Goal: Task Accomplishment & Management: Complete application form

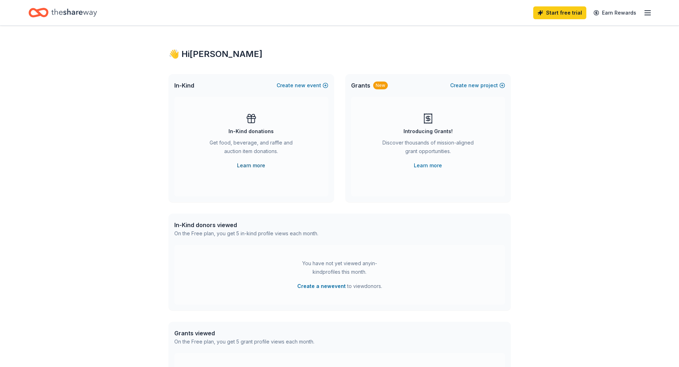
click at [253, 167] on link "Learn more" at bounding box center [251, 165] width 28 height 9
click at [328, 82] on button "Create new event" at bounding box center [303, 85] width 52 height 9
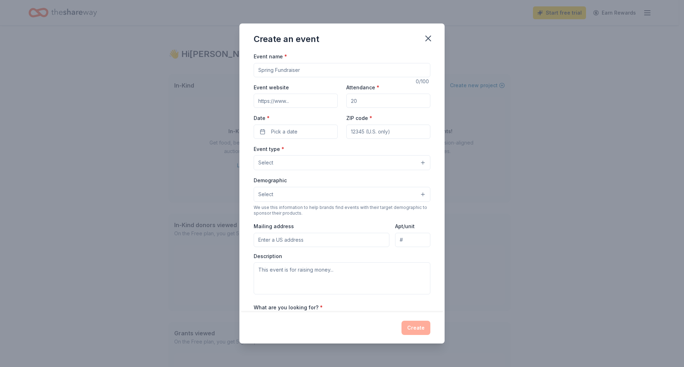
click at [290, 72] on input "Event name *" at bounding box center [342, 70] width 177 height 14
click at [282, 73] on input "Event name *" at bounding box center [342, 70] width 177 height 14
type input "Monster Bash"
click at [428, 37] on icon "button" at bounding box center [428, 38] width 10 height 10
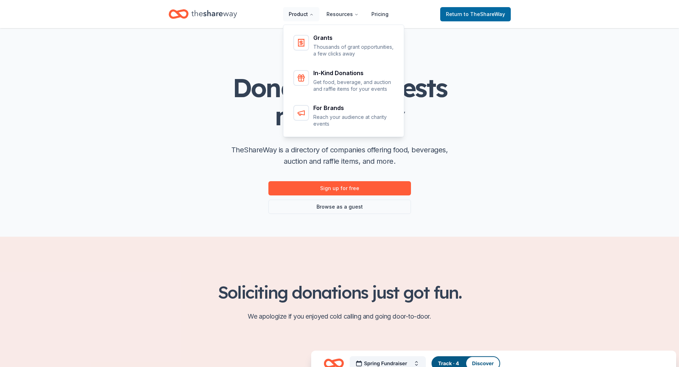
click at [298, 14] on button "Product" at bounding box center [301, 14] width 36 height 14
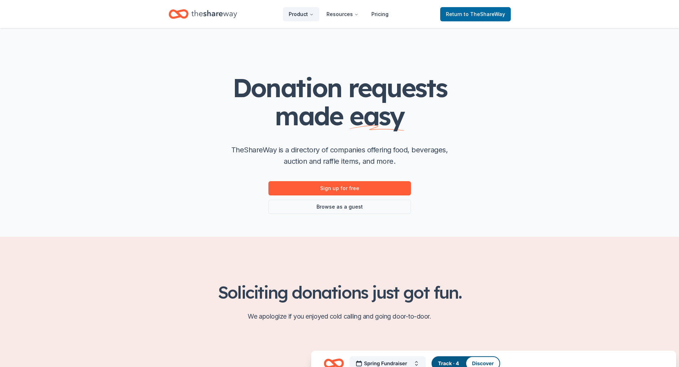
click at [298, 14] on button "Product" at bounding box center [301, 14] width 36 height 14
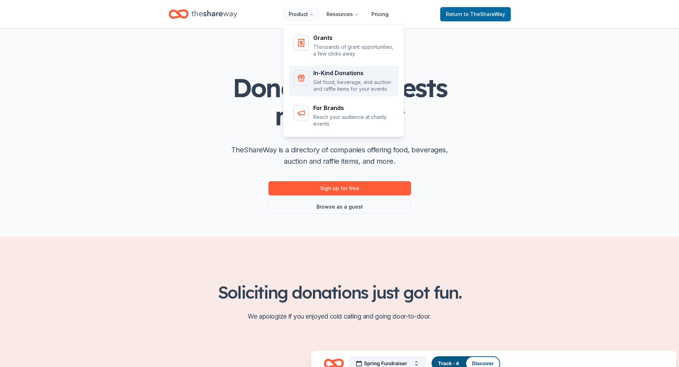
click at [309, 76] on div "Main" at bounding box center [301, 78] width 16 height 16
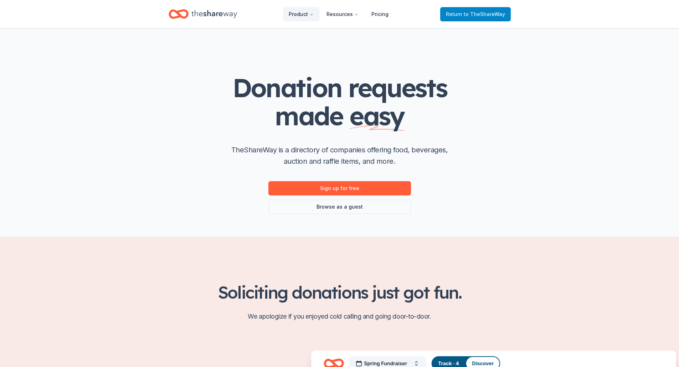
click at [468, 18] on span "Return to TheShareWay" at bounding box center [475, 14] width 59 height 9
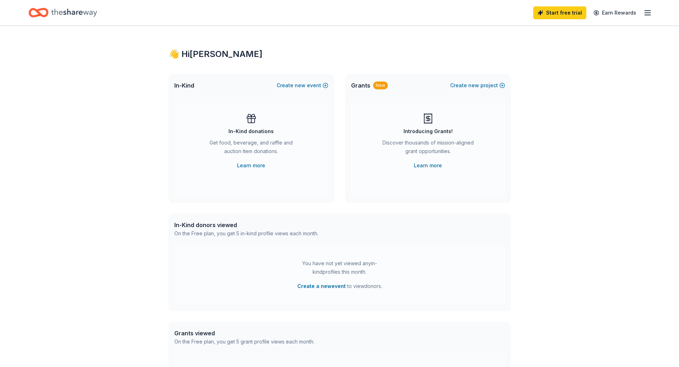
click at [651, 17] on div "Start free trial Earn Rewards" at bounding box center [592, 12] width 119 height 17
click at [646, 12] on icon "button" at bounding box center [647, 13] width 9 height 9
click at [67, 13] on icon "Home" at bounding box center [74, 12] width 46 height 15
click at [44, 14] on icon "Home" at bounding box center [39, 12] width 20 height 17
